Goal: Task Accomplishment & Management: Manage account settings

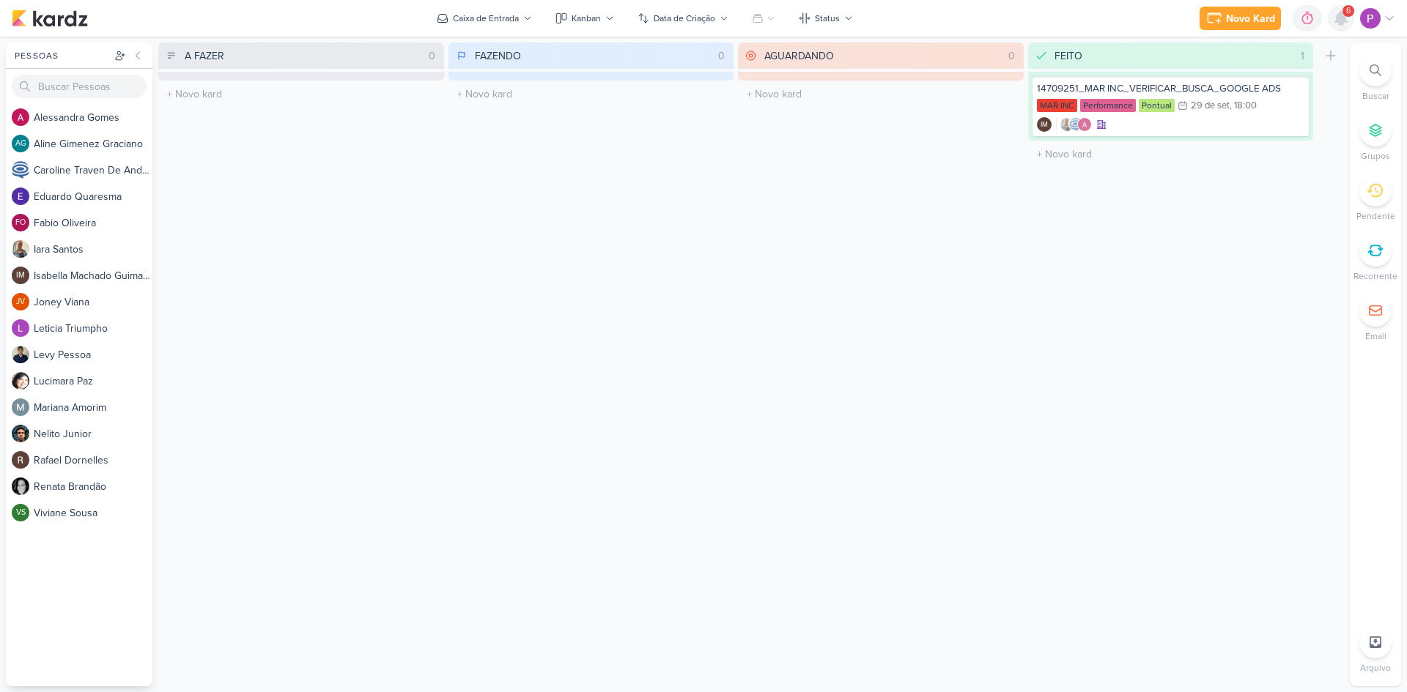
click at [1347, 22] on icon at bounding box center [1341, 18] width 12 height 13
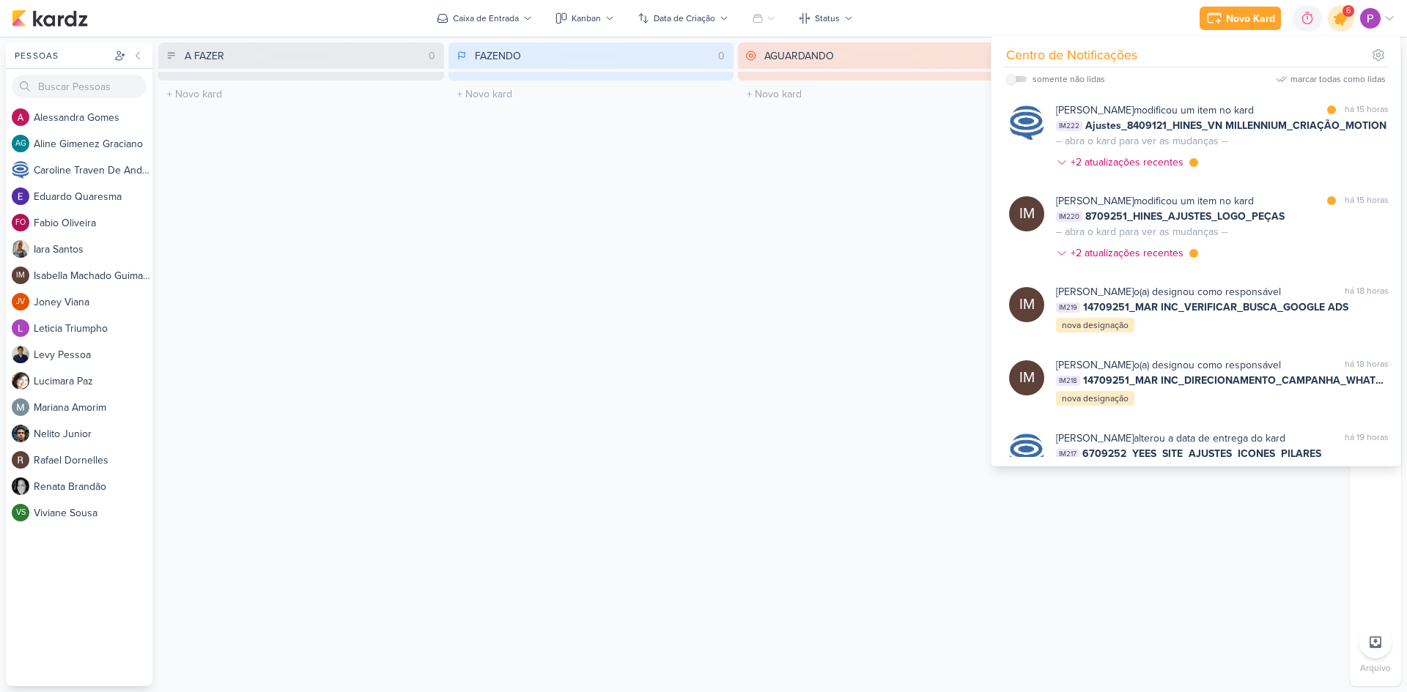
click at [1347, 22] on icon at bounding box center [1340, 18] width 25 height 25
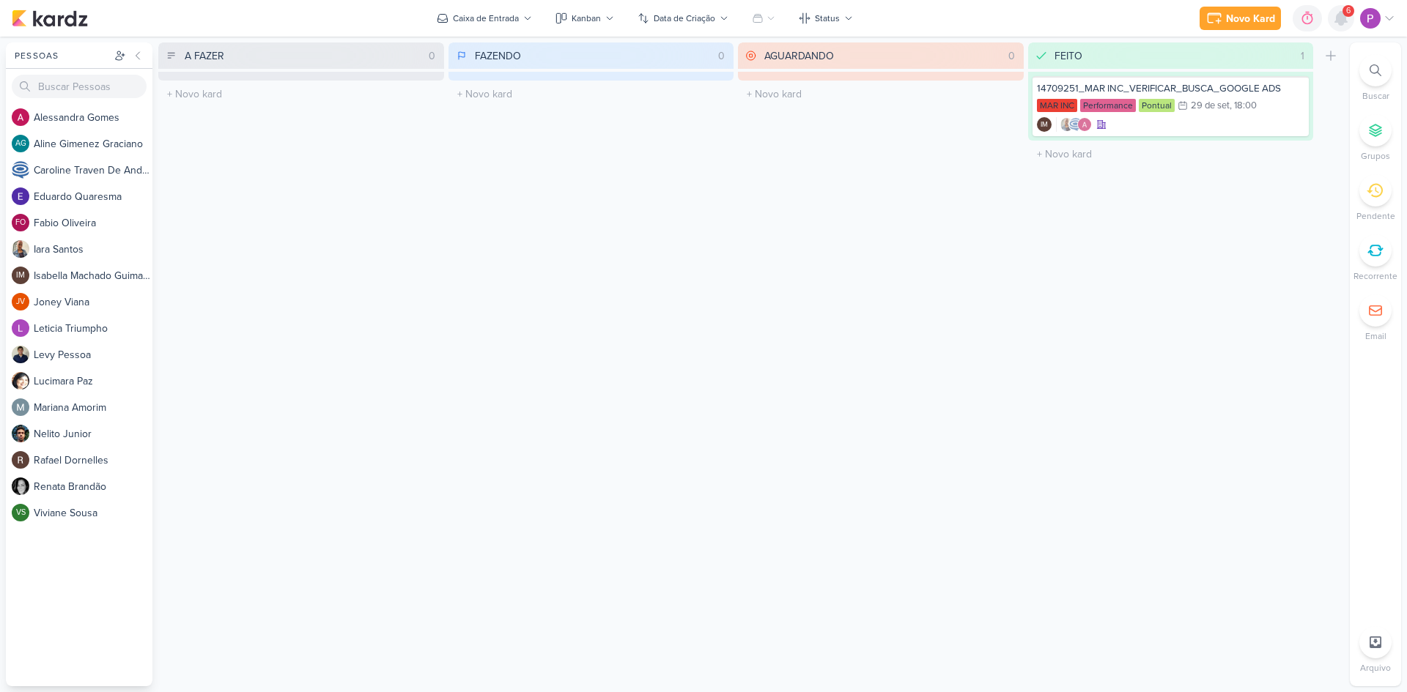
click at [1347, 22] on icon at bounding box center [1341, 18] width 12 height 13
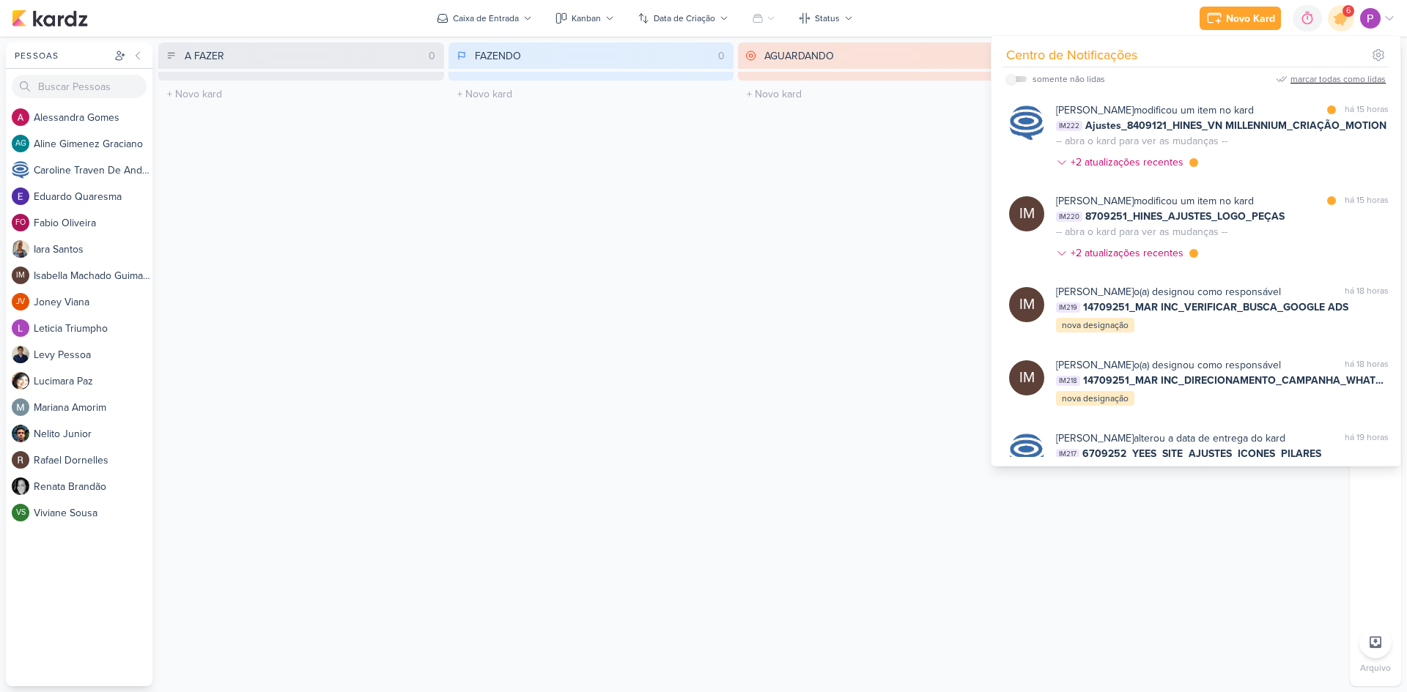
click at [1336, 80] on div "marcar todas como lidas" at bounding box center [1337, 79] width 95 height 13
click at [1344, 23] on icon at bounding box center [1340, 18] width 25 height 25
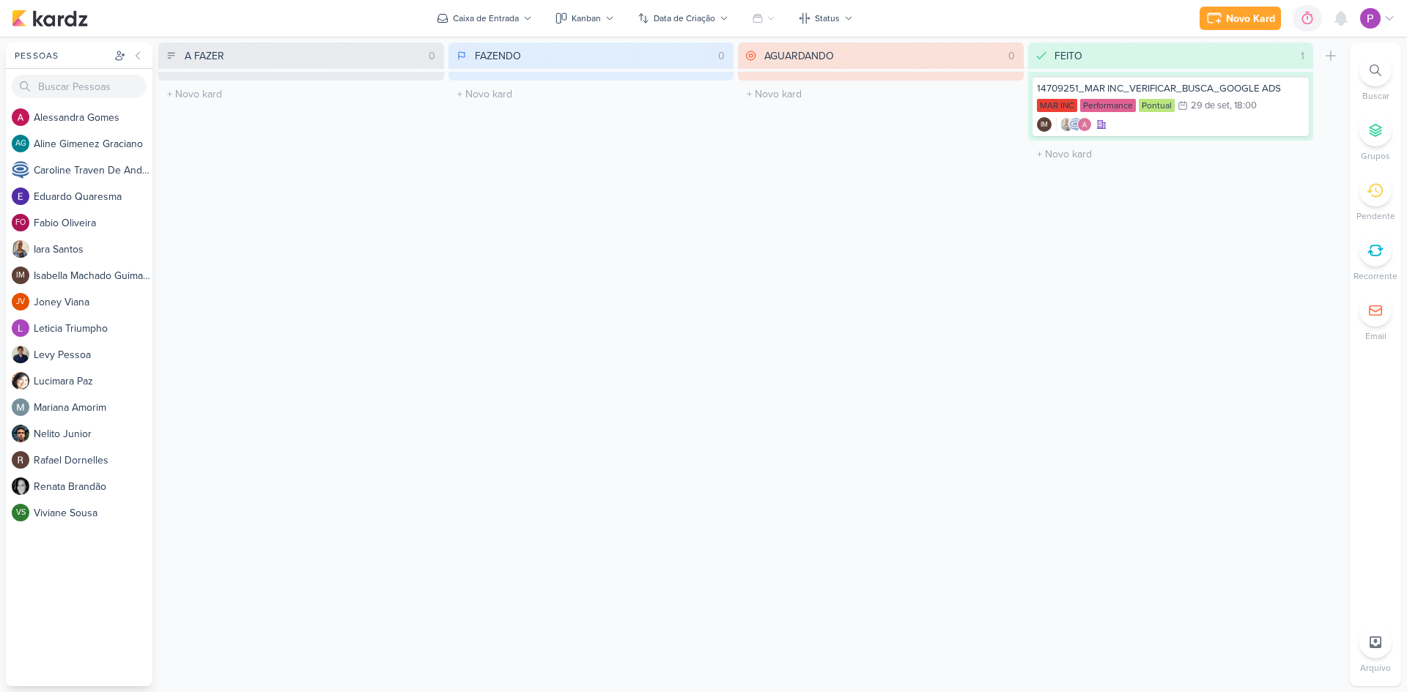
click at [1379, 200] on div at bounding box center [1375, 190] width 32 height 32
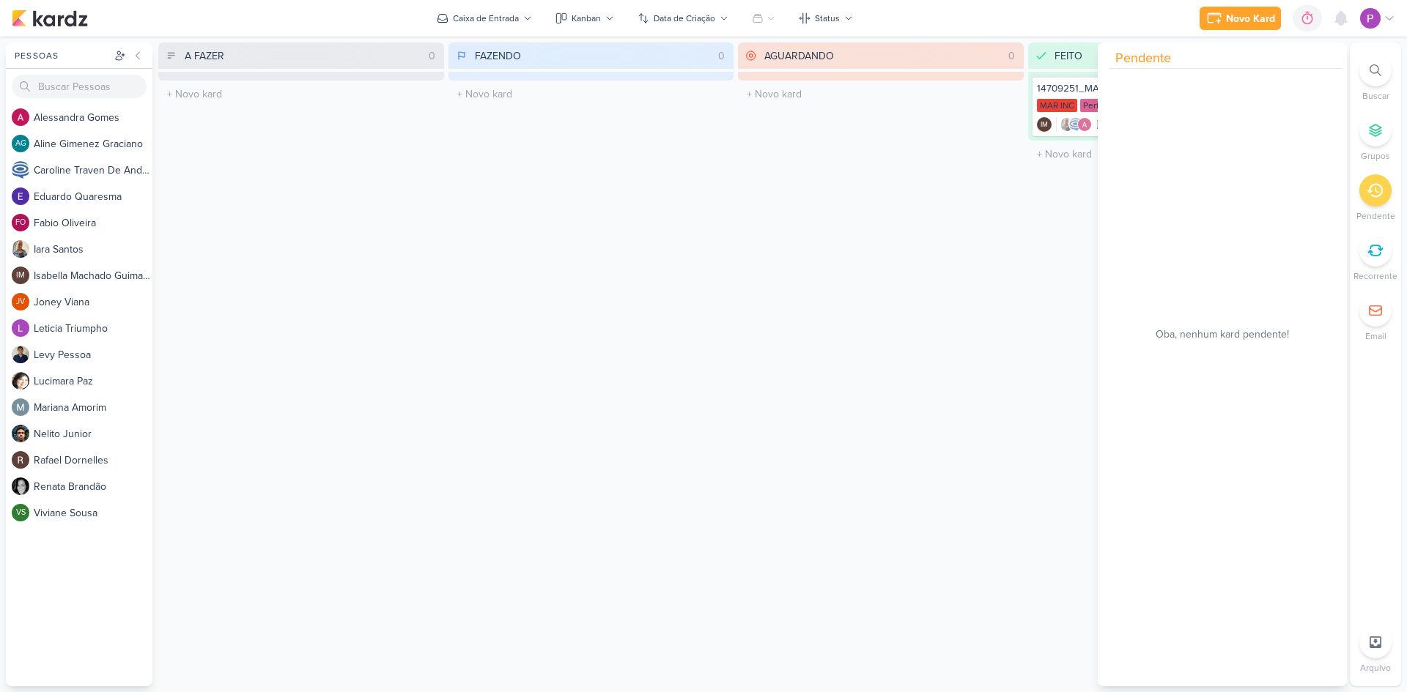
click at [1379, 200] on div at bounding box center [1375, 190] width 32 height 32
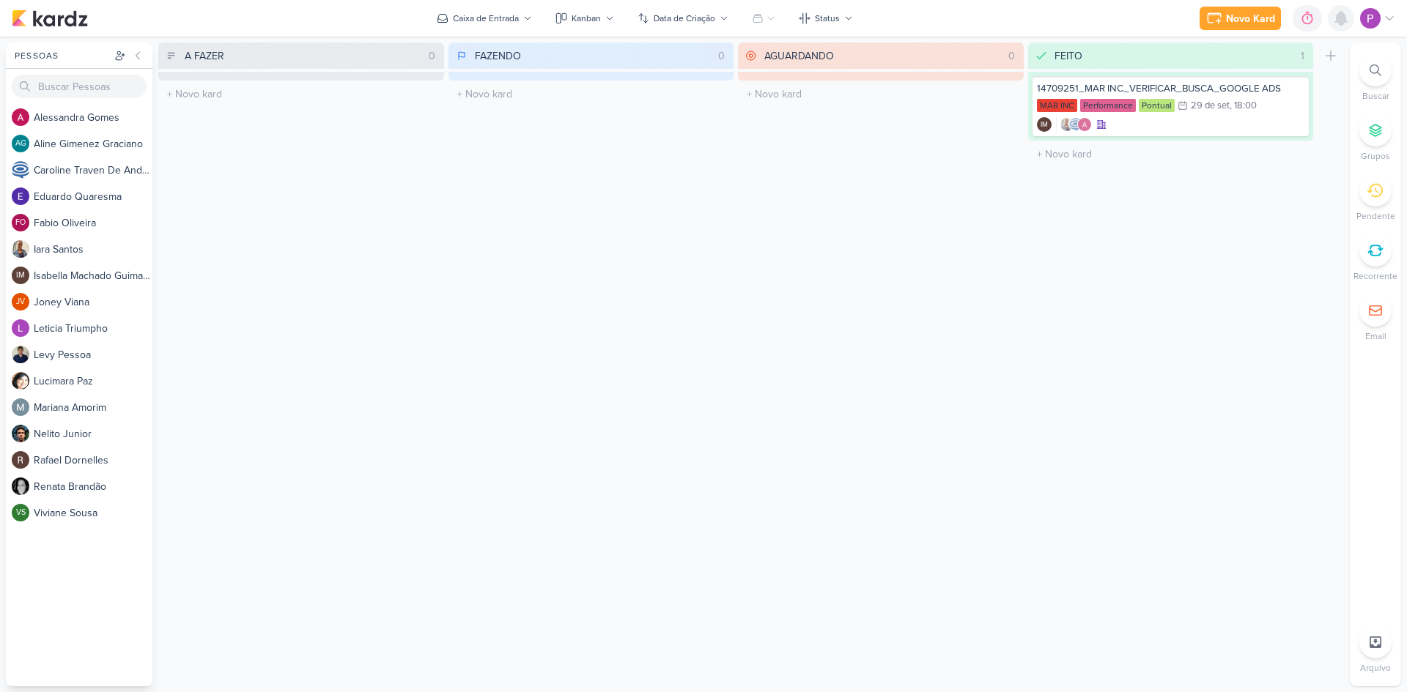
click at [1337, 26] on icon at bounding box center [1341, 19] width 18 height 18
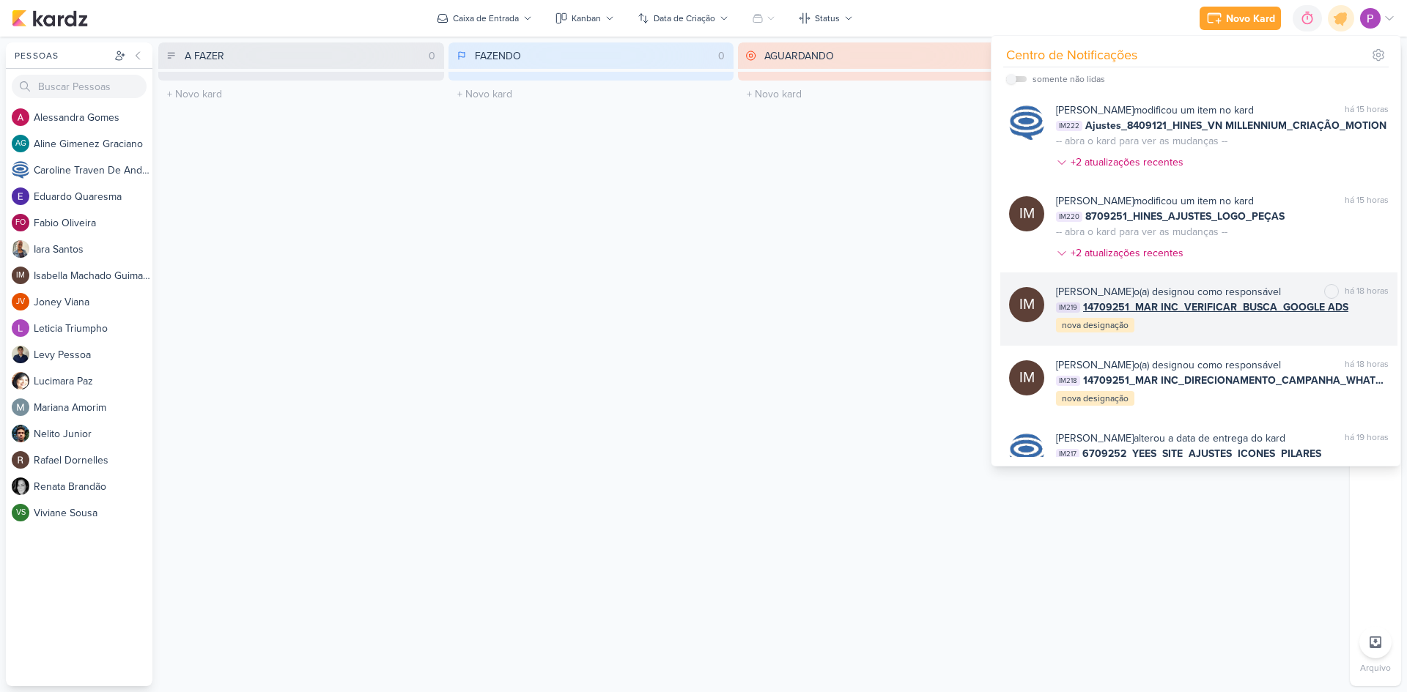
click at [1263, 346] on div "IM [PERSON_NAME] o(a) designou como responsável marcar como não lida há 18 hora…" at bounding box center [1198, 309] width 397 height 73
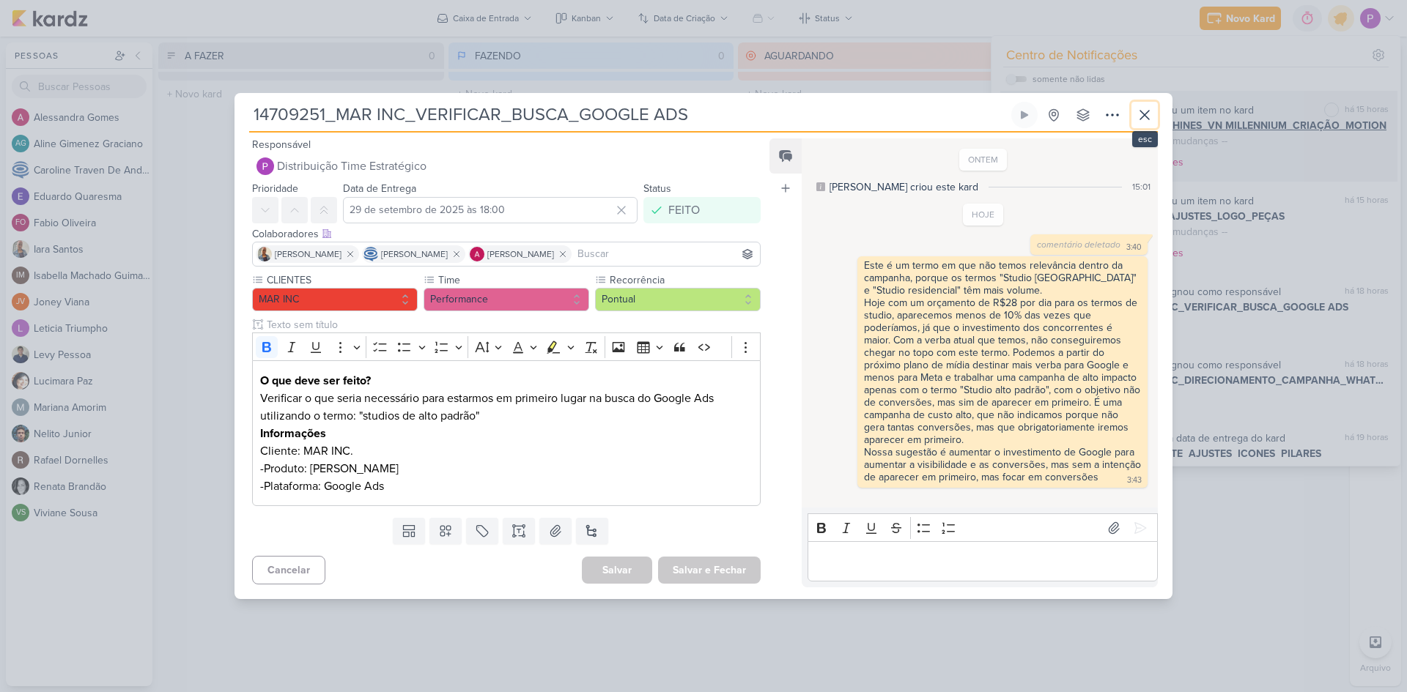
drag, startPoint x: 1146, startPoint y: 119, endPoint x: 1148, endPoint y: 109, distance: 9.8
click at [1145, 117] on icon at bounding box center [1145, 115] width 18 height 18
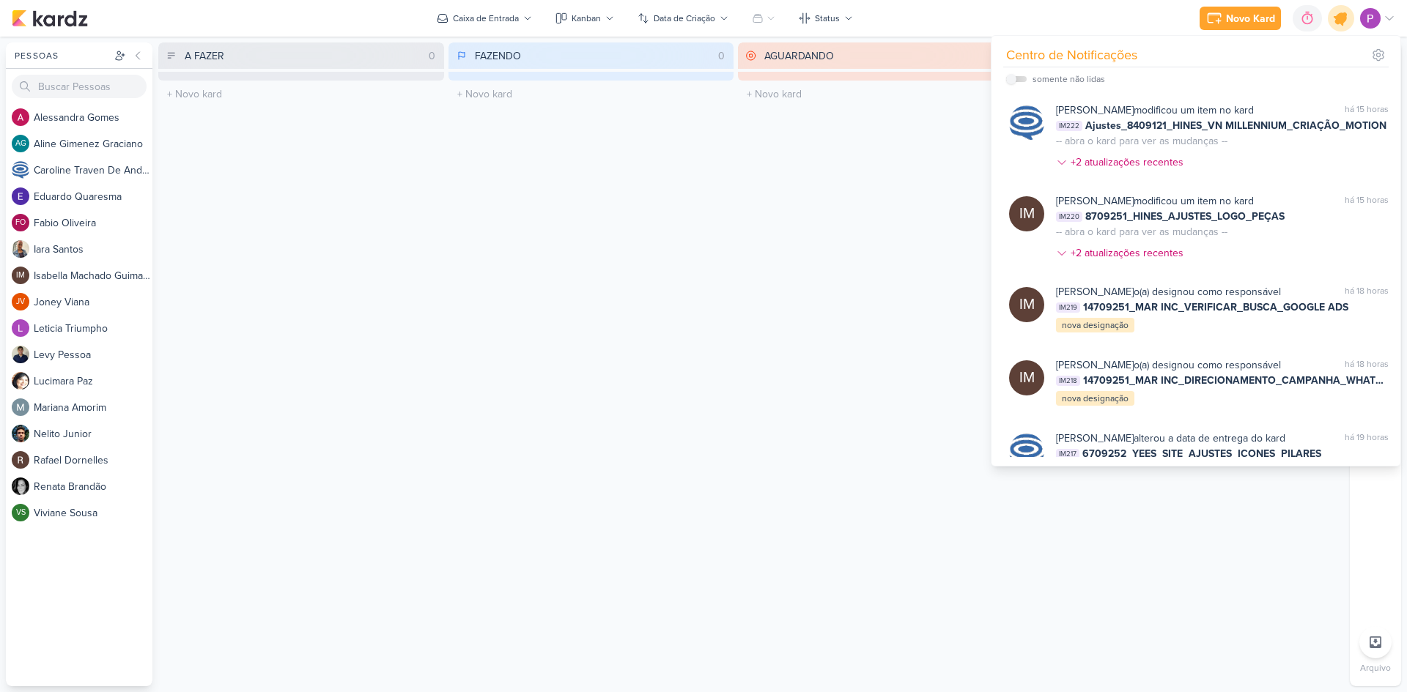
click at [1341, 18] on icon at bounding box center [1341, 19] width 18 height 18
